Goal: Navigation & Orientation: Find specific page/section

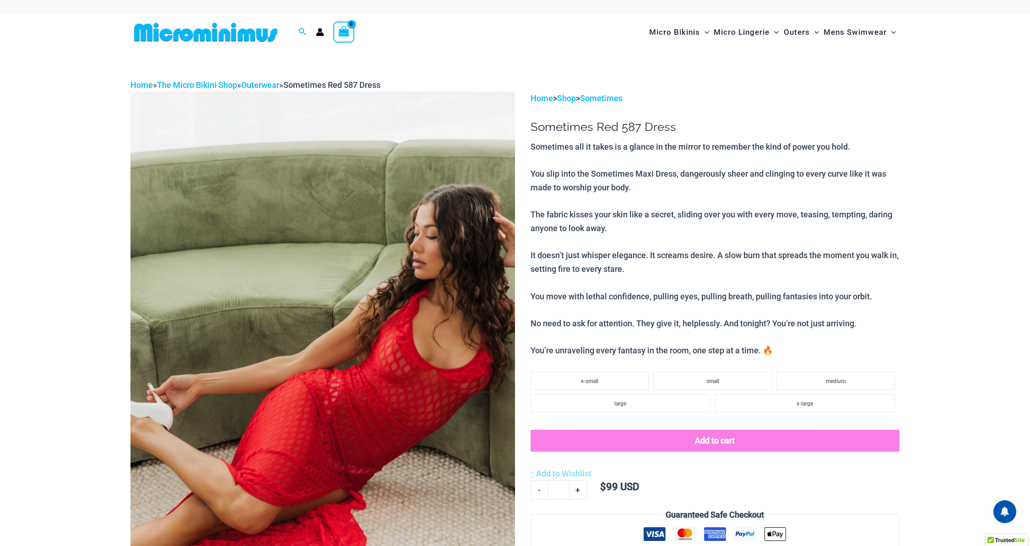
click at [166, 19] on div at bounding box center [209, 32] width 159 height 37
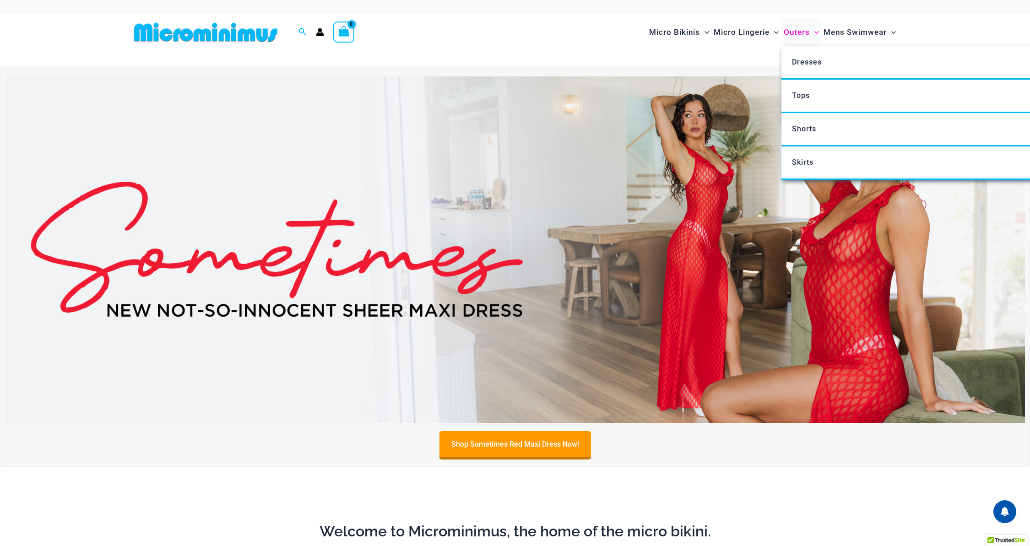
click at [797, 33] on span "Outers" at bounding box center [797, 32] width 26 height 23
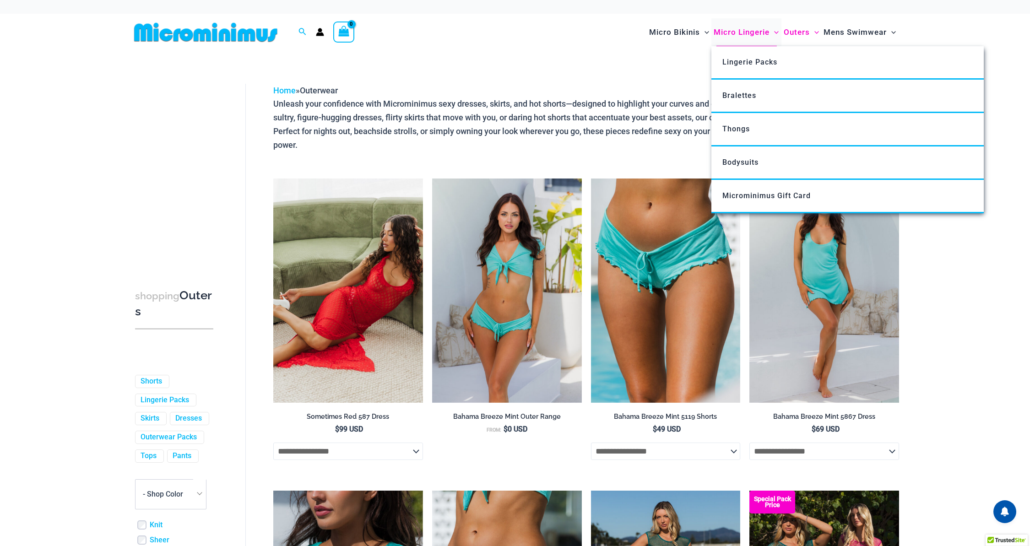
click at [743, 35] on span "Micro Lingerie" at bounding box center [742, 32] width 56 height 23
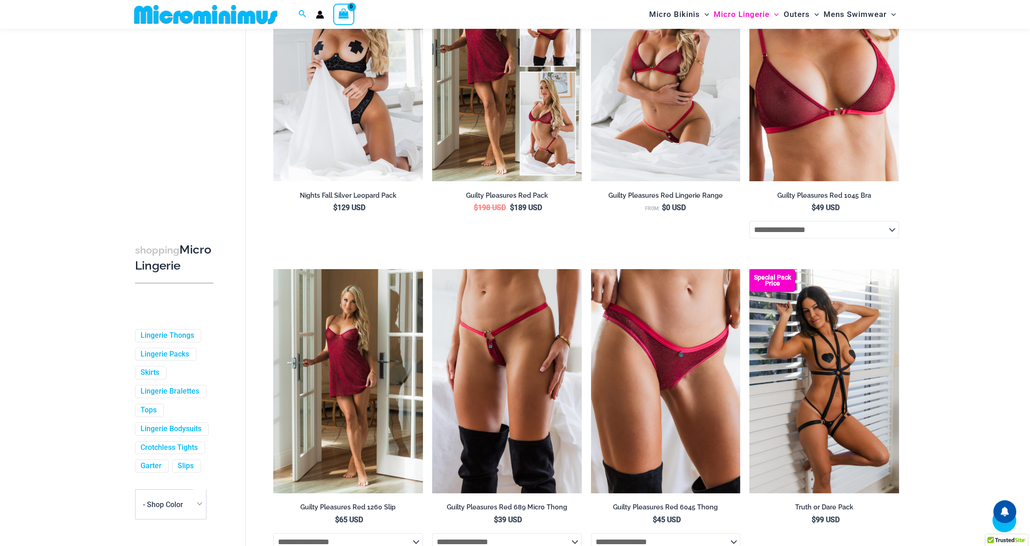
scroll to position [208, 0]
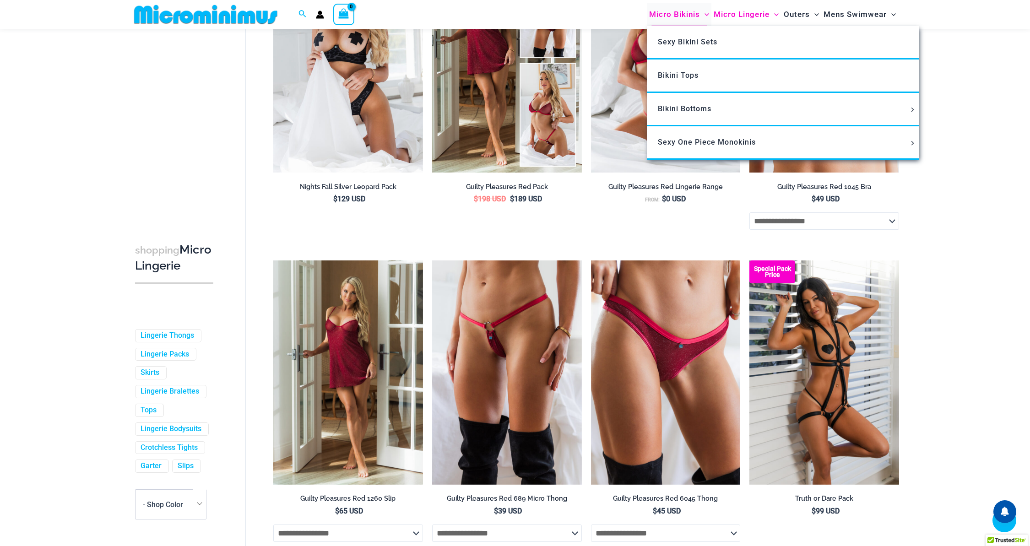
click at [669, 16] on span "Micro Bikinis" at bounding box center [674, 14] width 51 height 23
